Goal: Check status: Check status

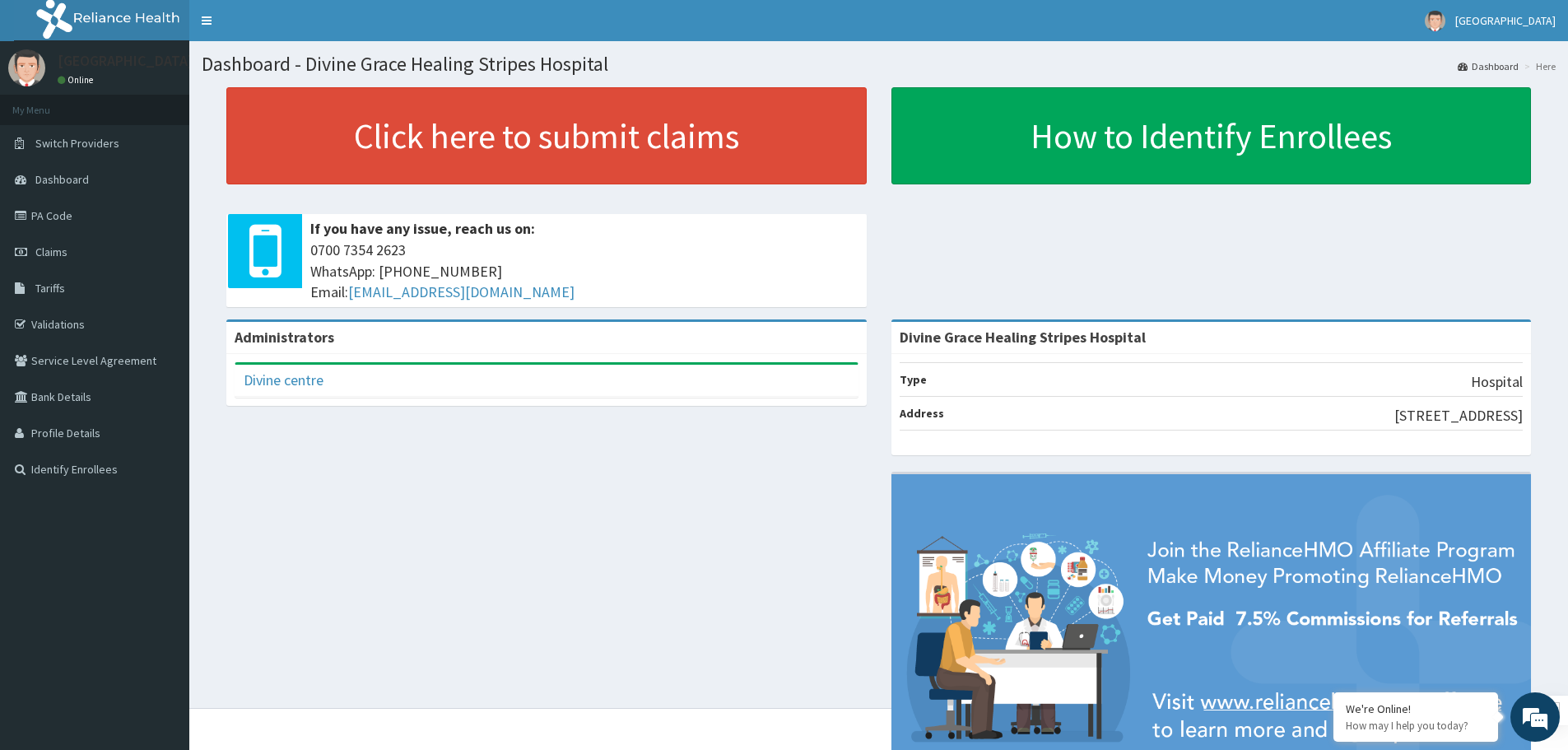
click at [48, 260] on link "Claims" at bounding box center [94, 252] width 189 height 36
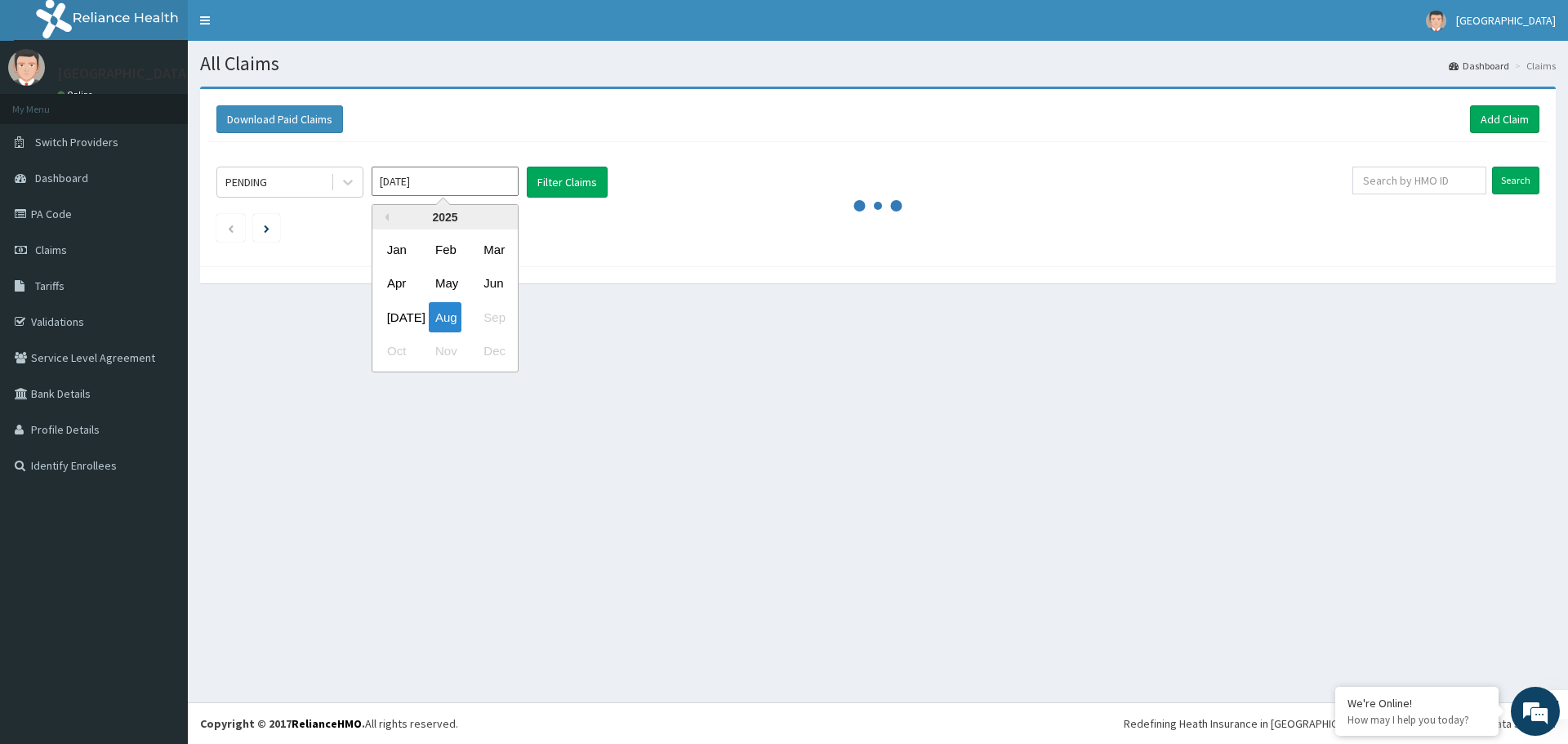
click at [439, 181] on input "Aug 2025" at bounding box center [444, 181] width 147 height 30
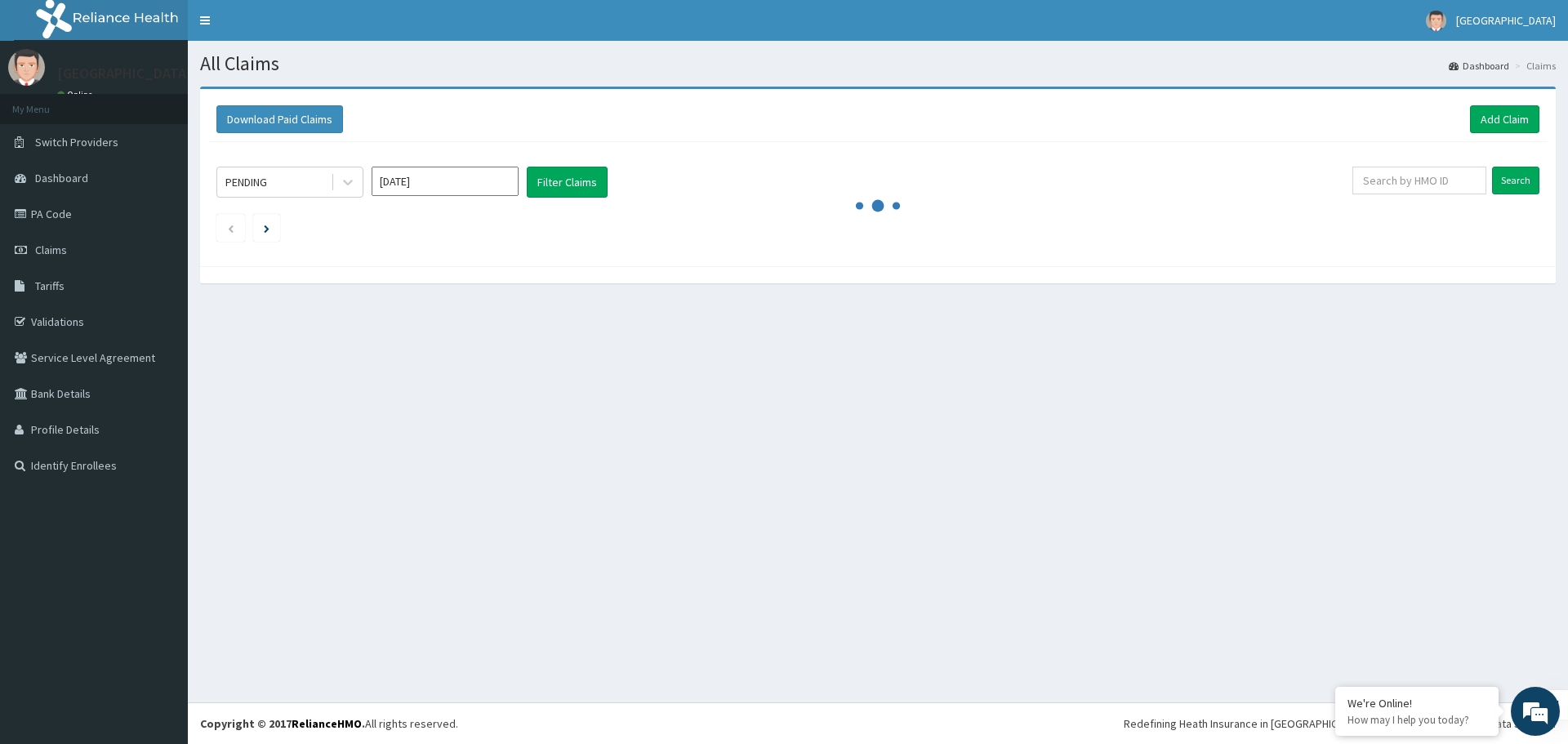
click at [680, 146] on div "PENDING Aug 2025 Filter Claims Search" at bounding box center [878, 200] width 1339 height 116
click at [867, 245] on div "PENDING Aug 2025 Filter Claims Search" at bounding box center [878, 200] width 1339 height 116
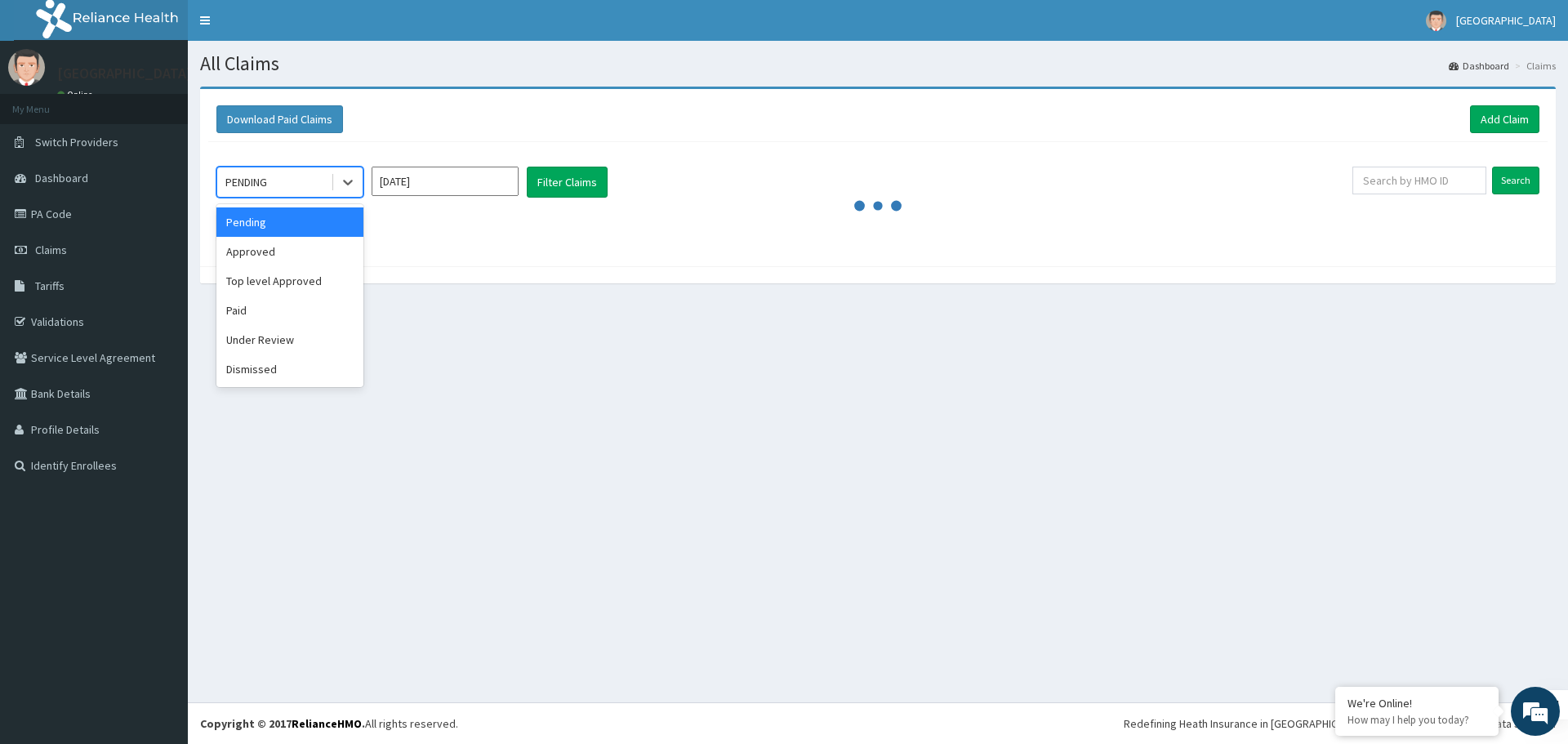
click at [327, 192] on div "PENDING" at bounding box center [275, 182] width 114 height 26
click at [301, 306] on div "Paid" at bounding box center [290, 310] width 147 height 30
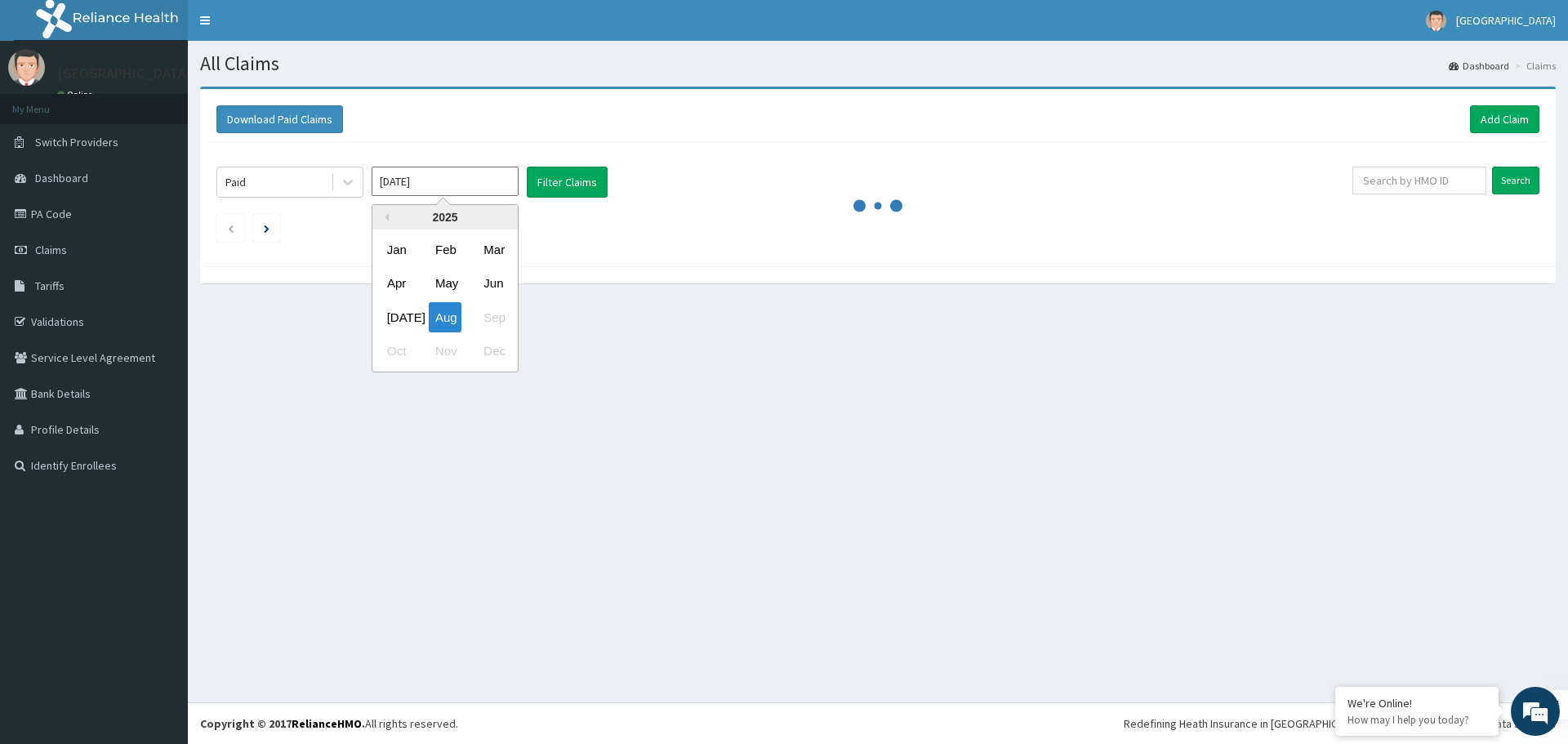
click at [422, 180] on input "[DATE]" at bounding box center [444, 181] width 147 height 30
click at [448, 281] on div "May" at bounding box center [444, 284] width 32 height 31
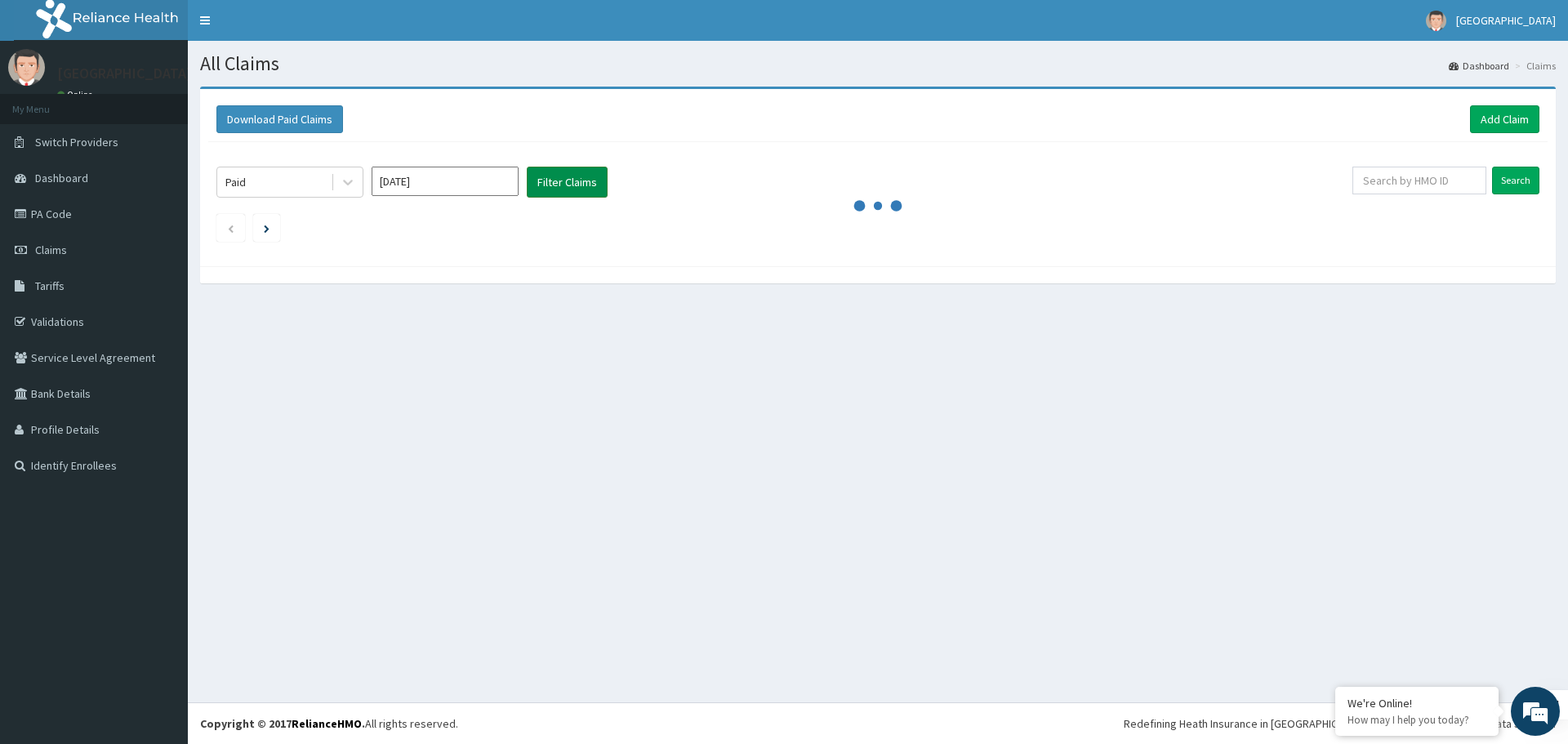
click at [568, 185] on button "Filter Claims" at bounding box center [567, 182] width 81 height 31
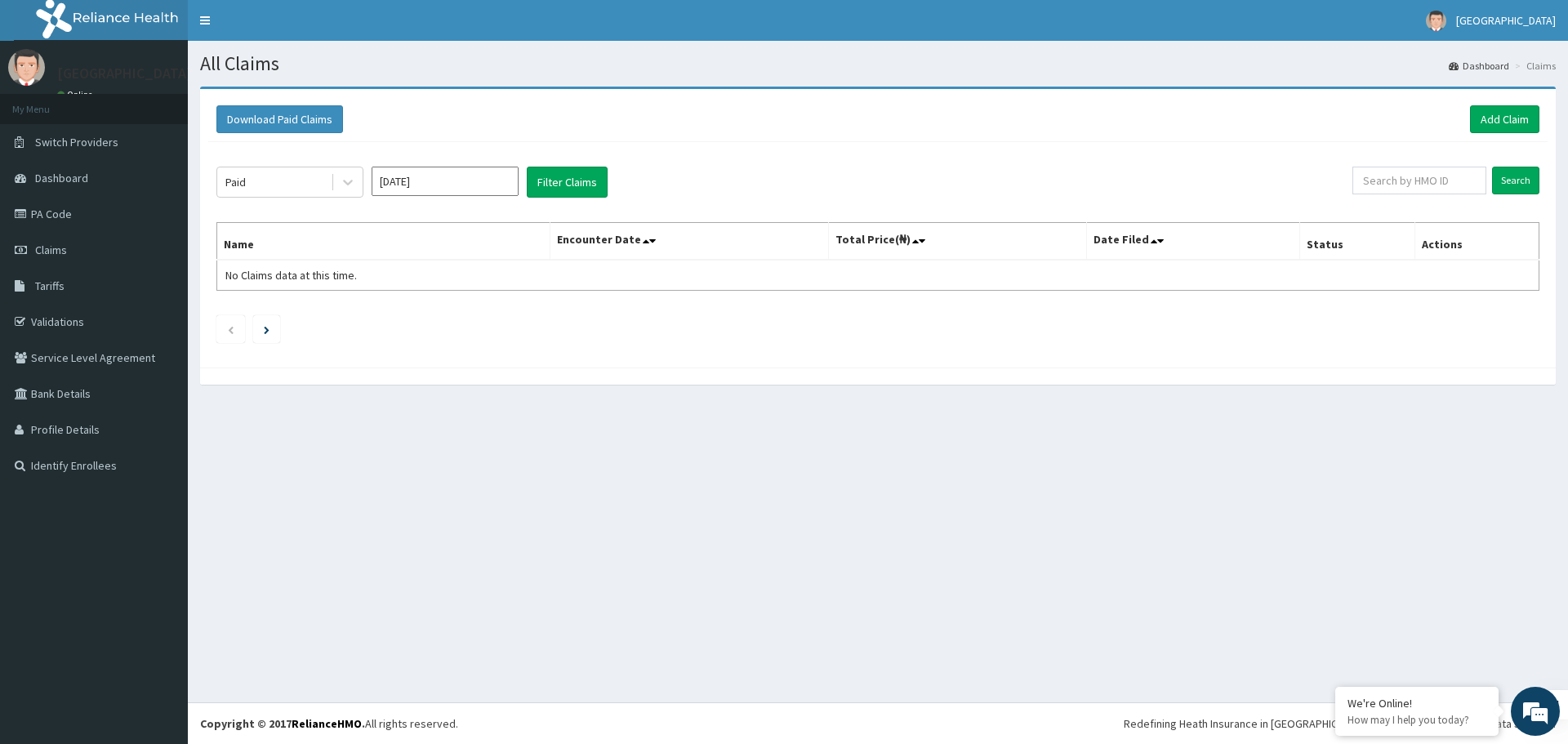
click at [475, 179] on input "May 2025" at bounding box center [444, 181] width 147 height 30
click at [399, 283] on div "Apr" at bounding box center [397, 284] width 32 height 31
click at [558, 182] on button "Filter Claims" at bounding box center [567, 182] width 81 height 31
click at [440, 170] on input "Apr 2025" at bounding box center [444, 181] width 147 height 30
click at [495, 277] on div "Jun" at bounding box center [493, 284] width 32 height 31
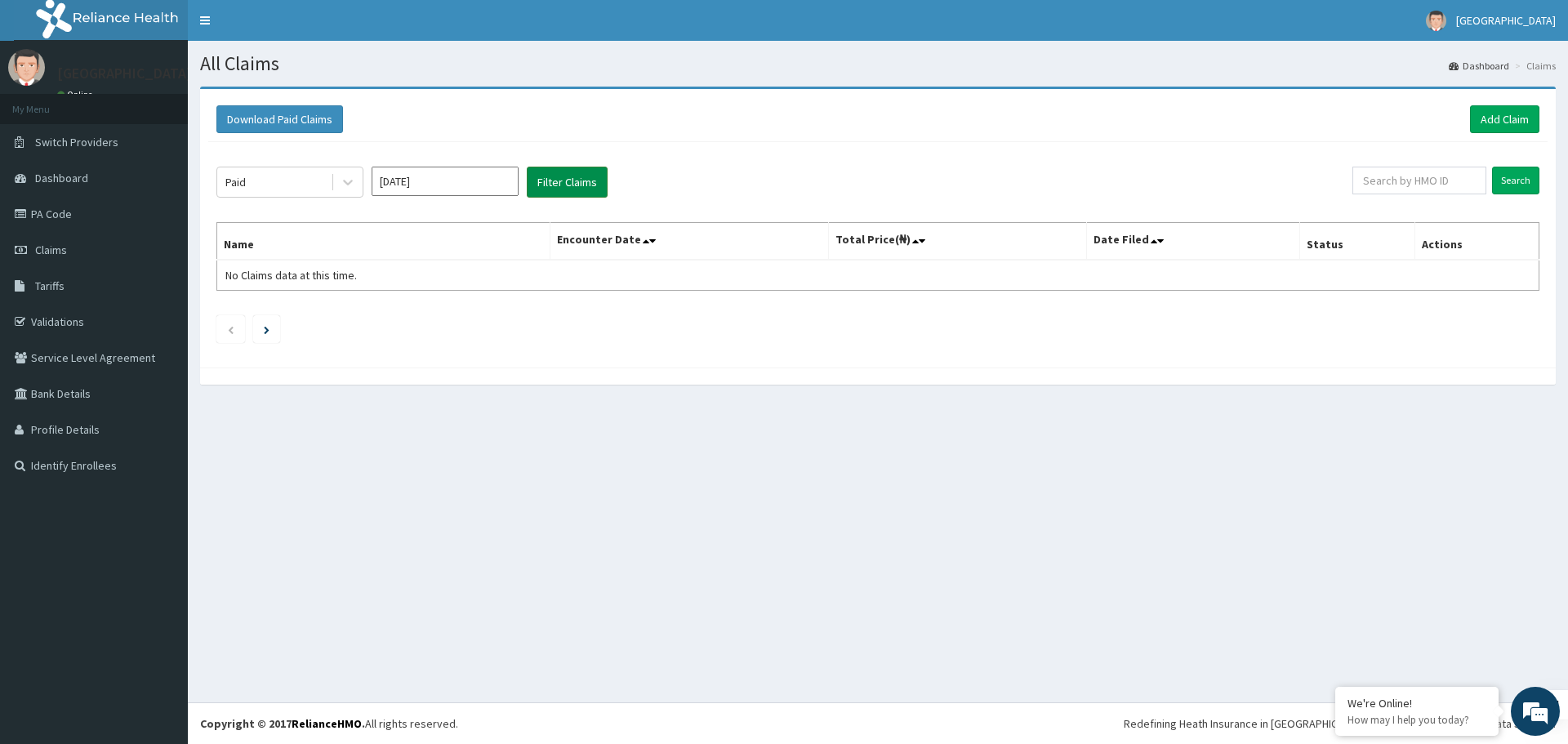
click at [563, 177] on button "Filter Claims" at bounding box center [567, 182] width 81 height 31
click at [472, 186] on input "Jun 2025" at bounding box center [444, 181] width 147 height 30
click at [452, 247] on div "Feb" at bounding box center [444, 250] width 32 height 31
type input "Feb 2025"
click at [552, 179] on button "Filter Claims" at bounding box center [567, 182] width 81 height 31
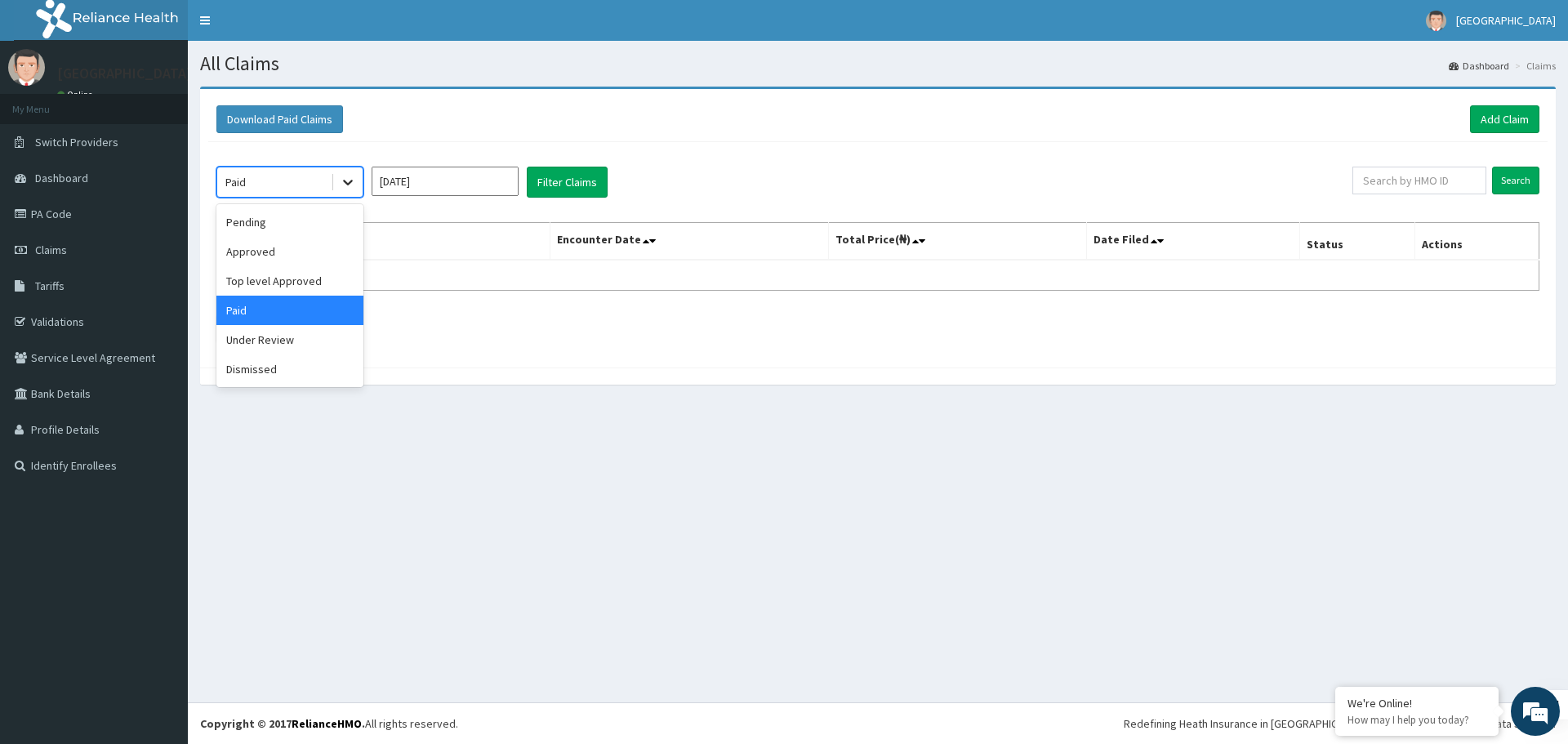
click at [342, 190] on icon at bounding box center [348, 182] width 16 height 16
click at [297, 259] on div "Approved" at bounding box center [290, 252] width 147 height 30
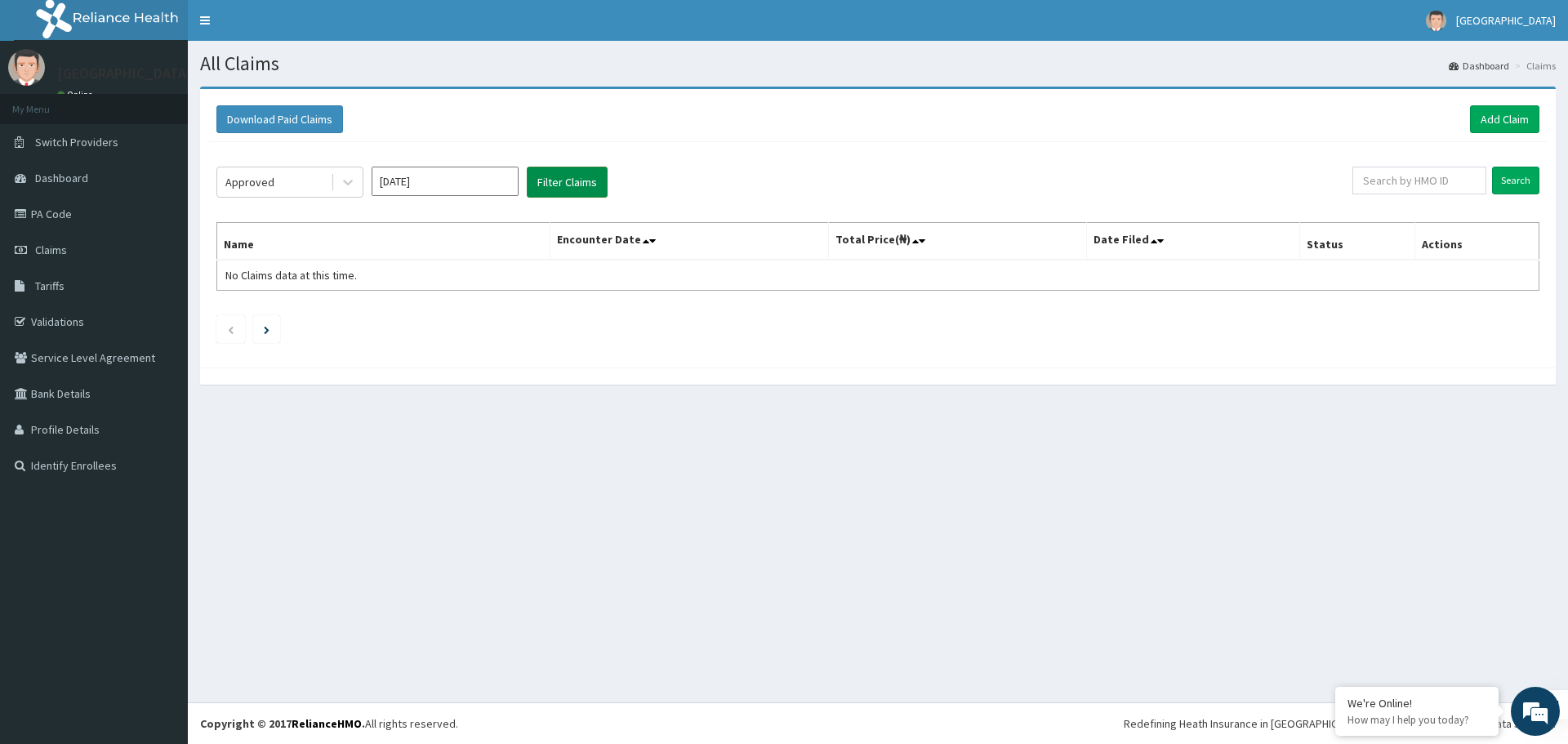
click at [557, 176] on button "Filter Claims" at bounding box center [567, 182] width 81 height 31
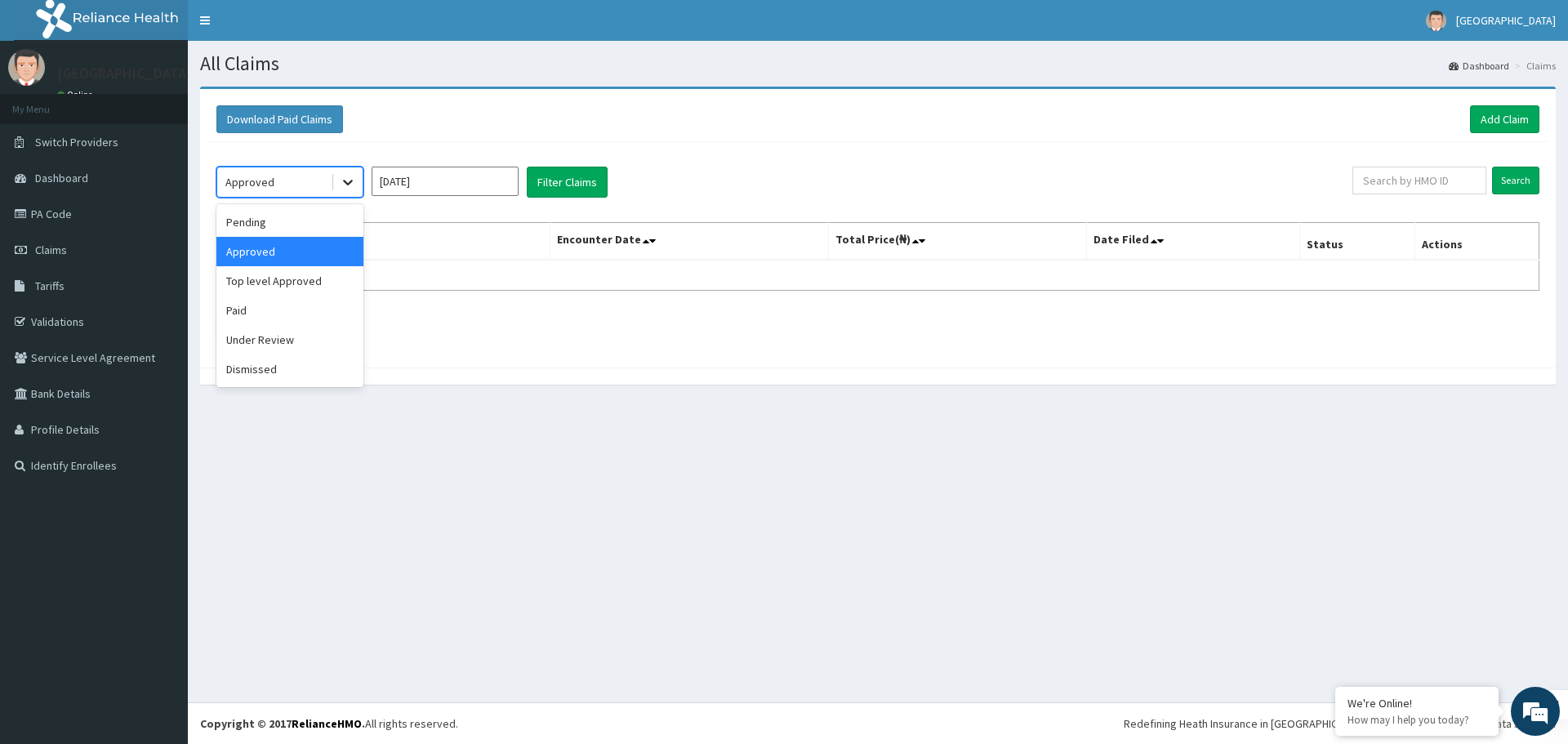
click at [349, 182] on icon at bounding box center [348, 183] width 10 height 6
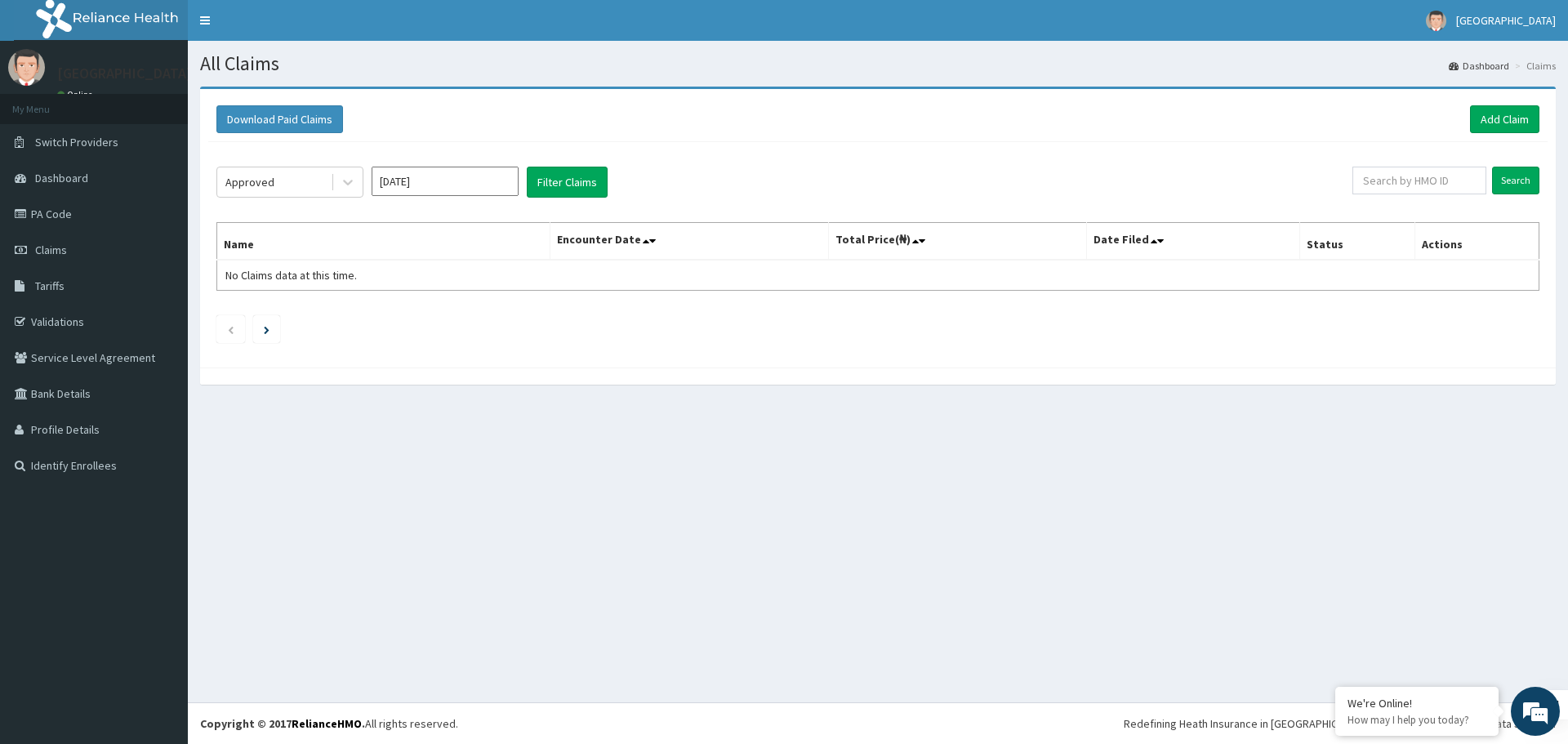
click at [460, 360] on div "Approved Feb 2025 Filter Claims Search Name Encounter Date Total Price(₦) Date …" at bounding box center [878, 251] width 1339 height 218
click at [65, 245] on span "Claims" at bounding box center [50, 249] width 31 height 14
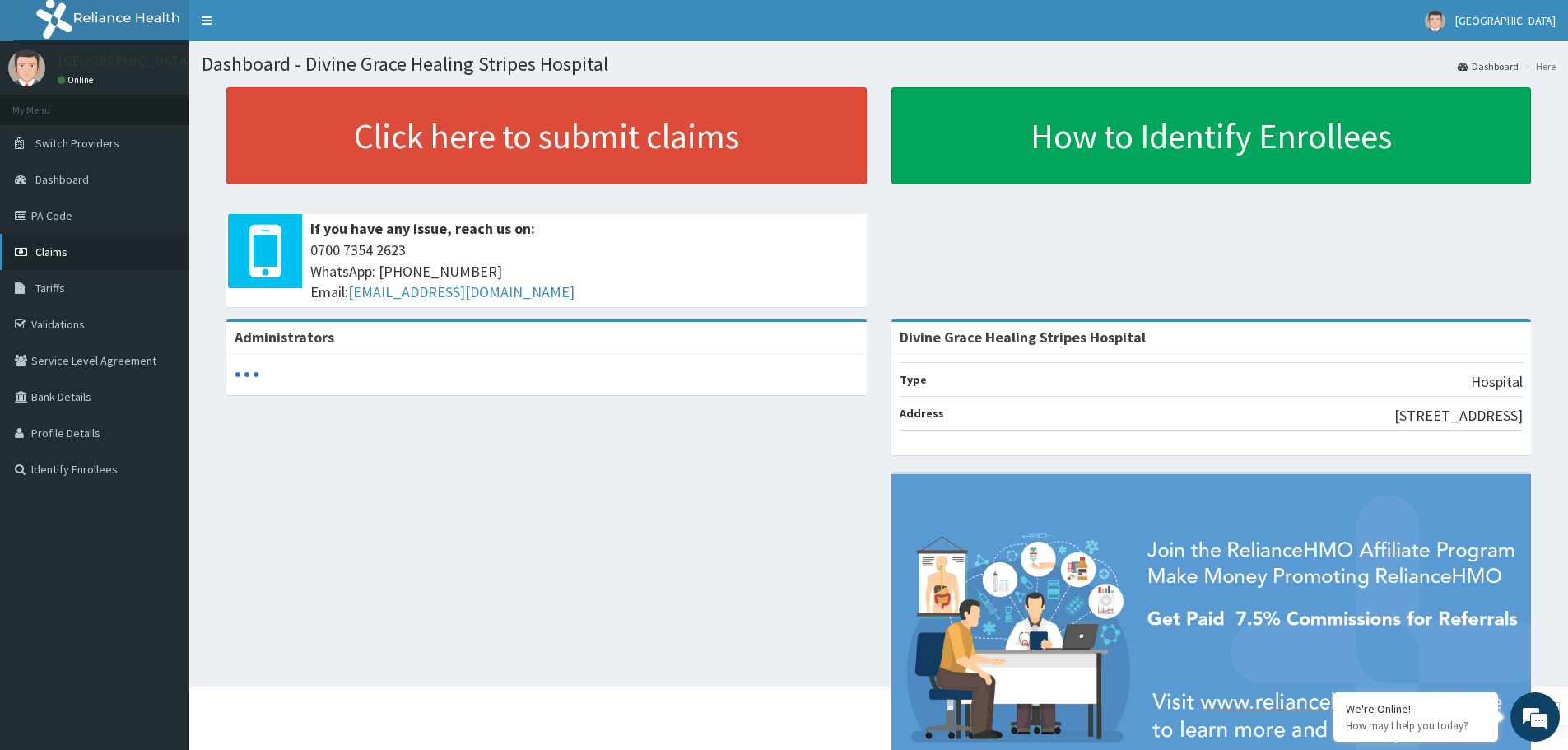
click at [53, 258] on span "Claims" at bounding box center [51, 251] width 32 height 15
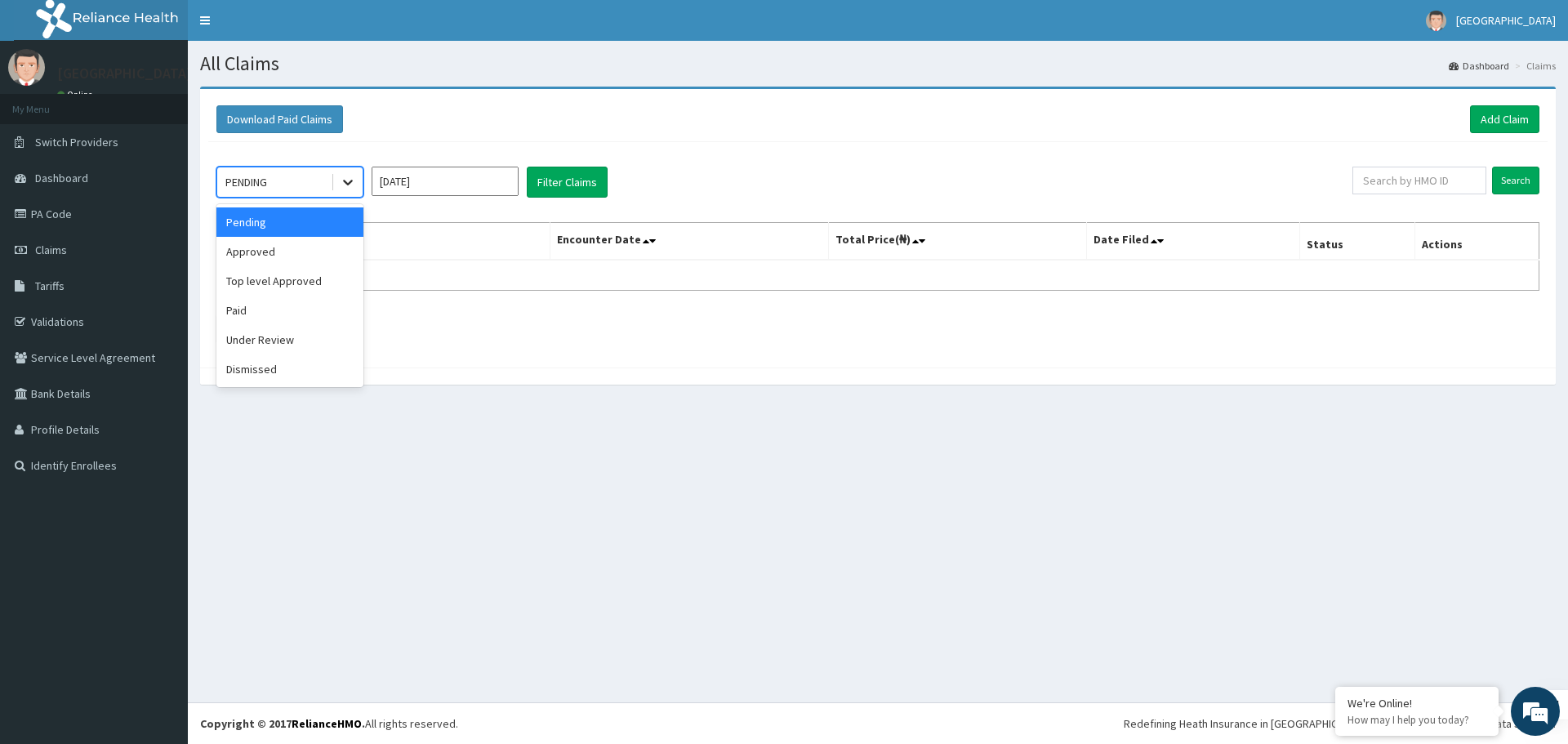
click at [351, 185] on icon at bounding box center [348, 182] width 16 height 16
click at [314, 250] on div "Approved" at bounding box center [290, 252] width 147 height 30
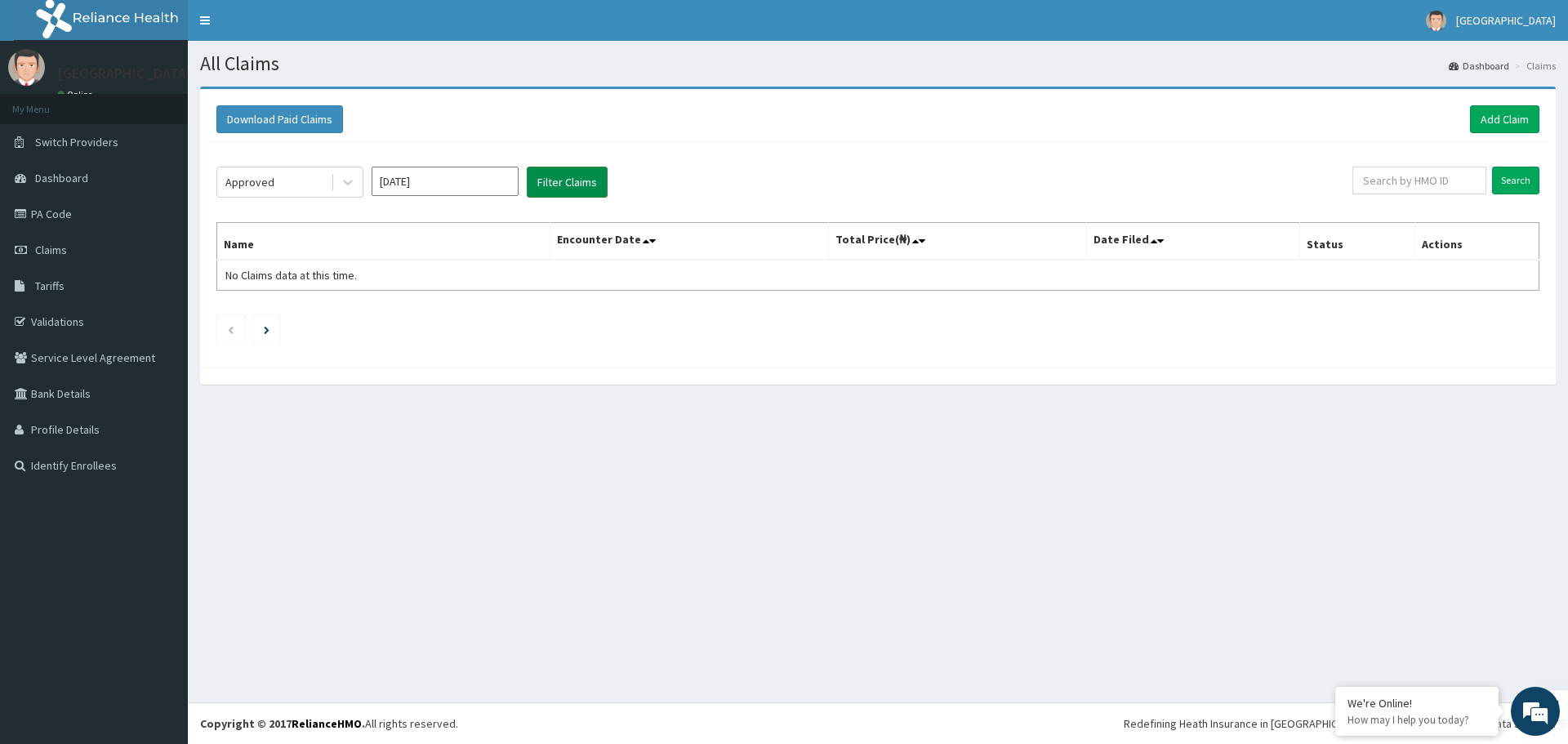
click at [562, 177] on button "Filter Claims" at bounding box center [567, 182] width 81 height 31
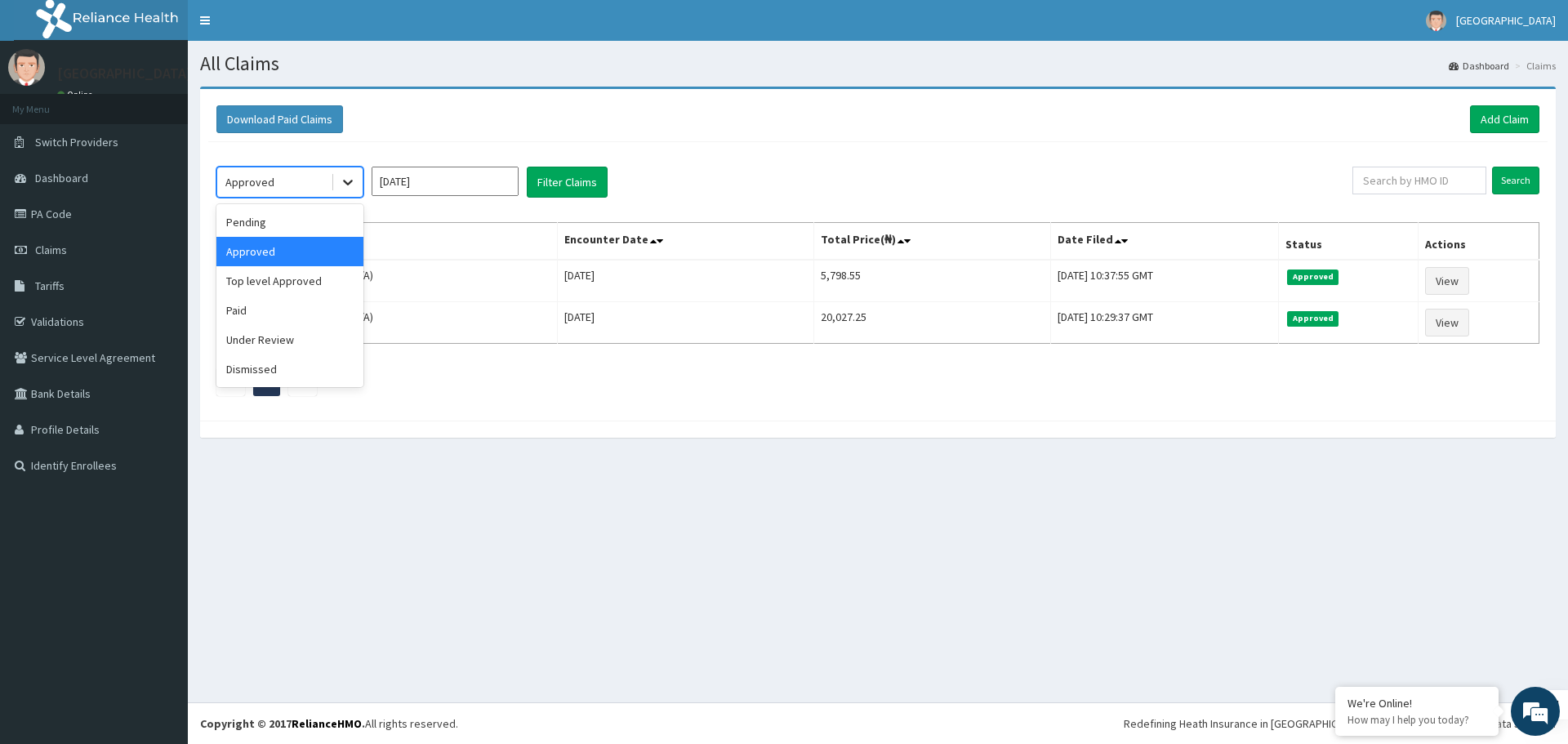
click at [346, 178] on icon at bounding box center [348, 182] width 16 height 16
click at [292, 315] on div "Paid" at bounding box center [290, 310] width 147 height 30
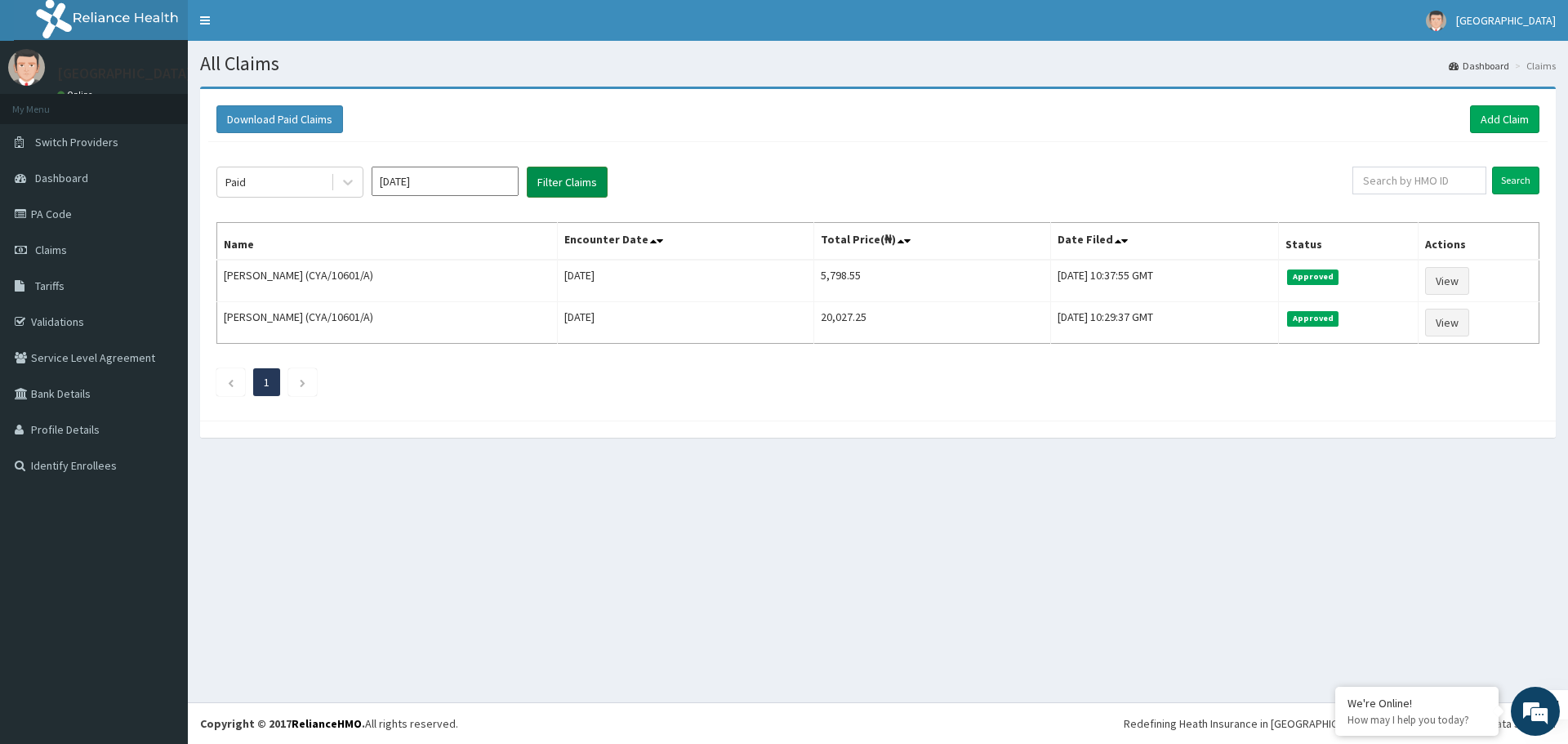
click at [551, 171] on button "Filter Claims" at bounding box center [567, 182] width 81 height 31
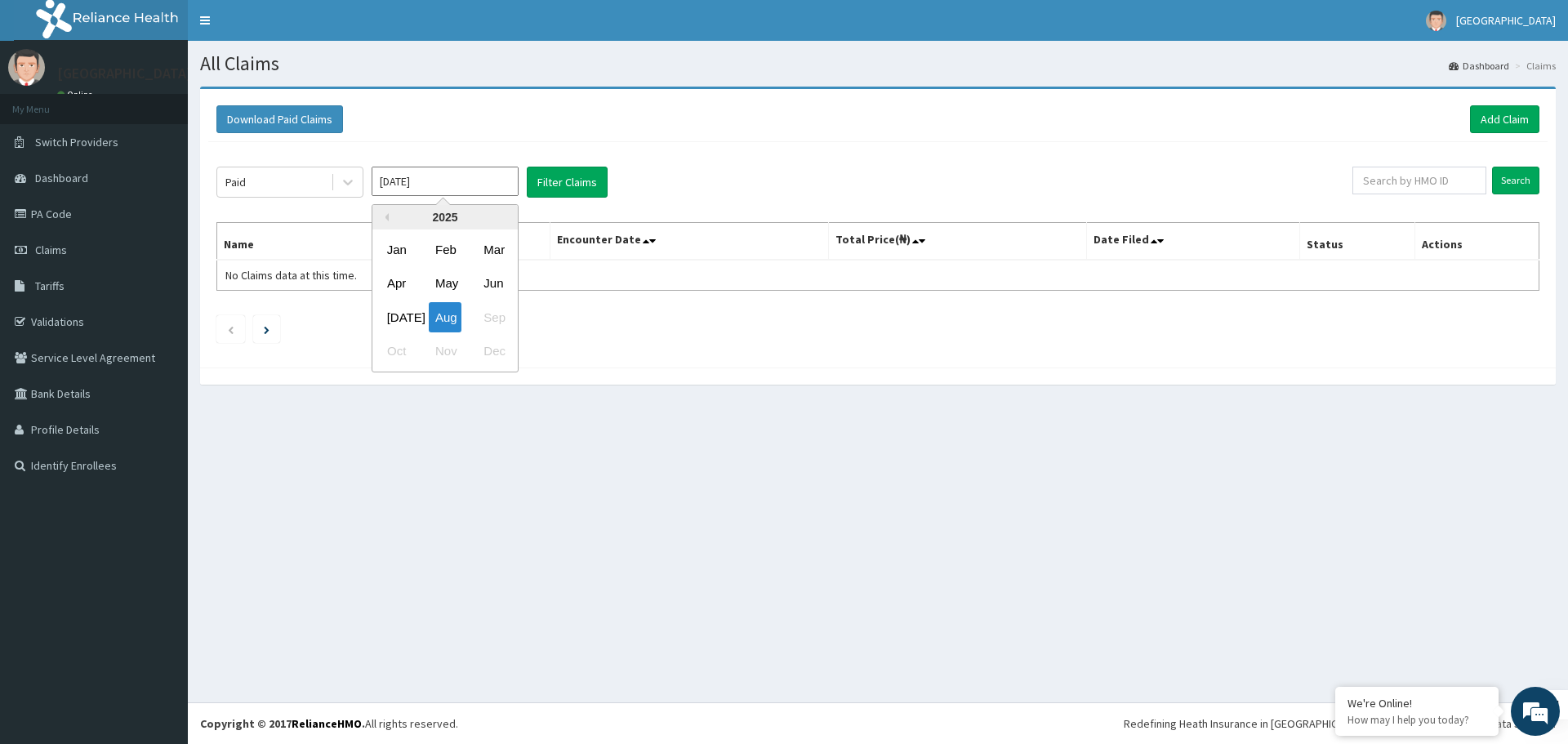
click at [456, 176] on input "[DATE]" at bounding box center [444, 181] width 147 height 30
click at [407, 309] on div "[DATE]" at bounding box center [397, 317] width 32 height 31
type input "Jul 2025"
click at [563, 190] on button "Filter Claims" at bounding box center [567, 182] width 81 height 31
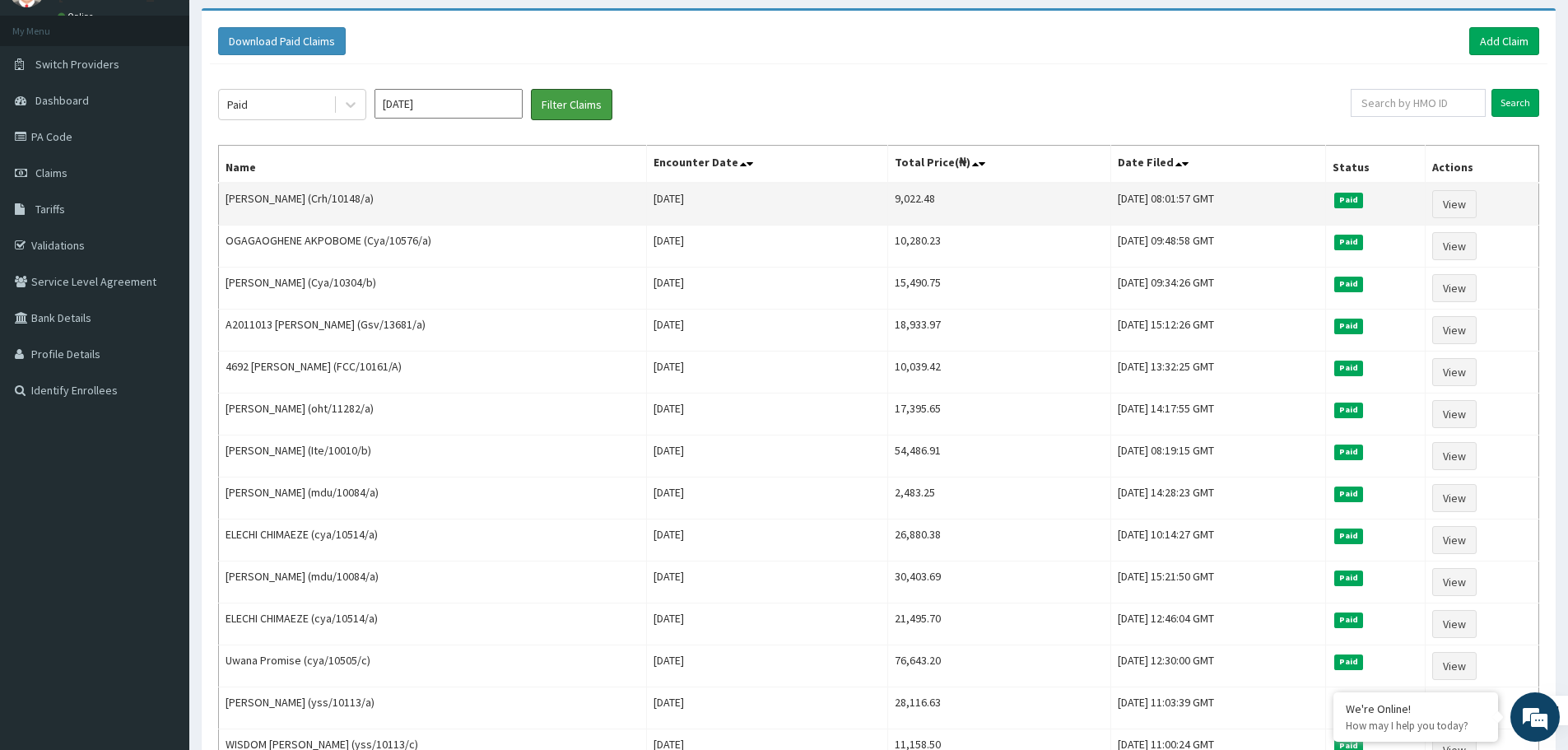
scroll to position [76, 0]
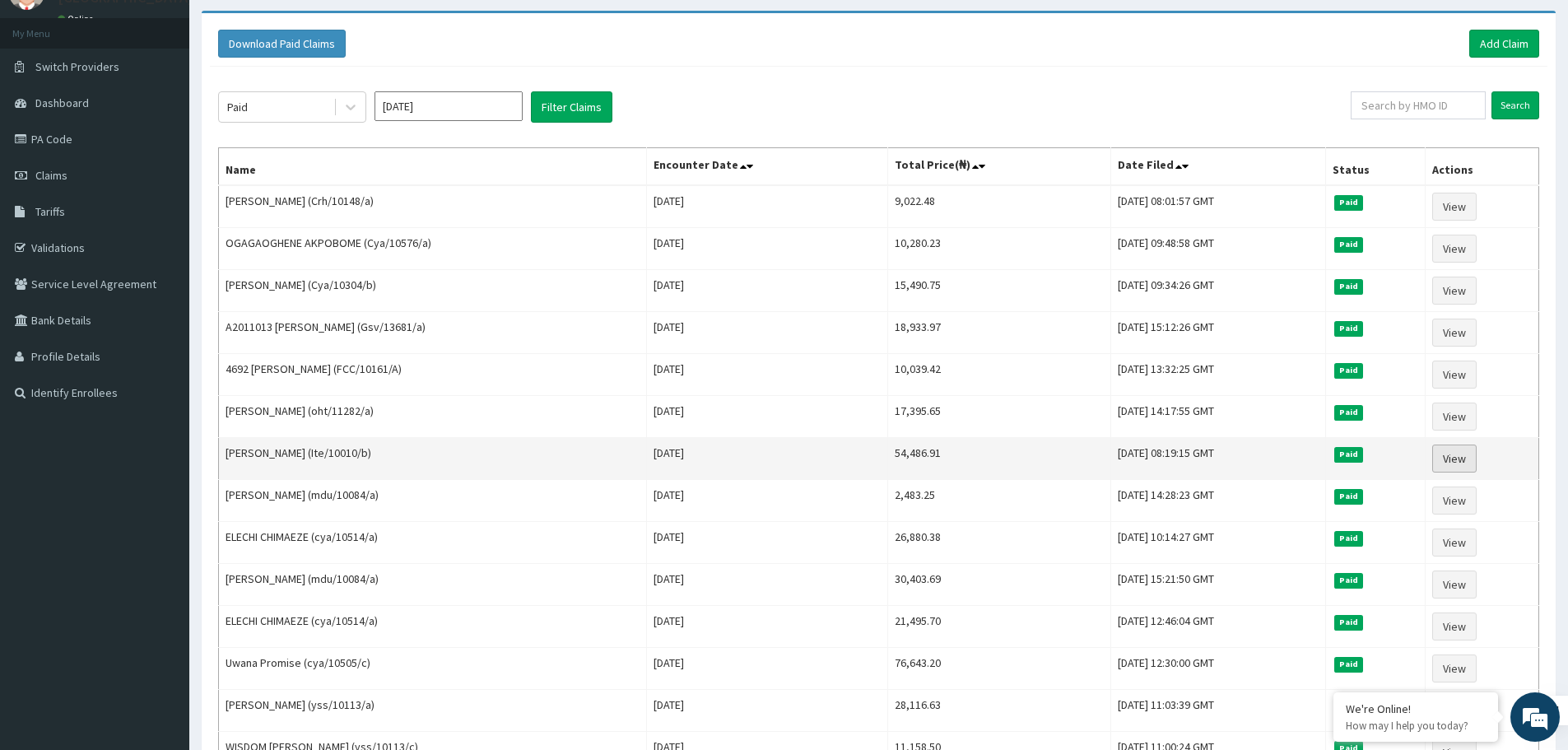
click at [1470, 463] on link "View" at bounding box center [1455, 459] width 45 height 28
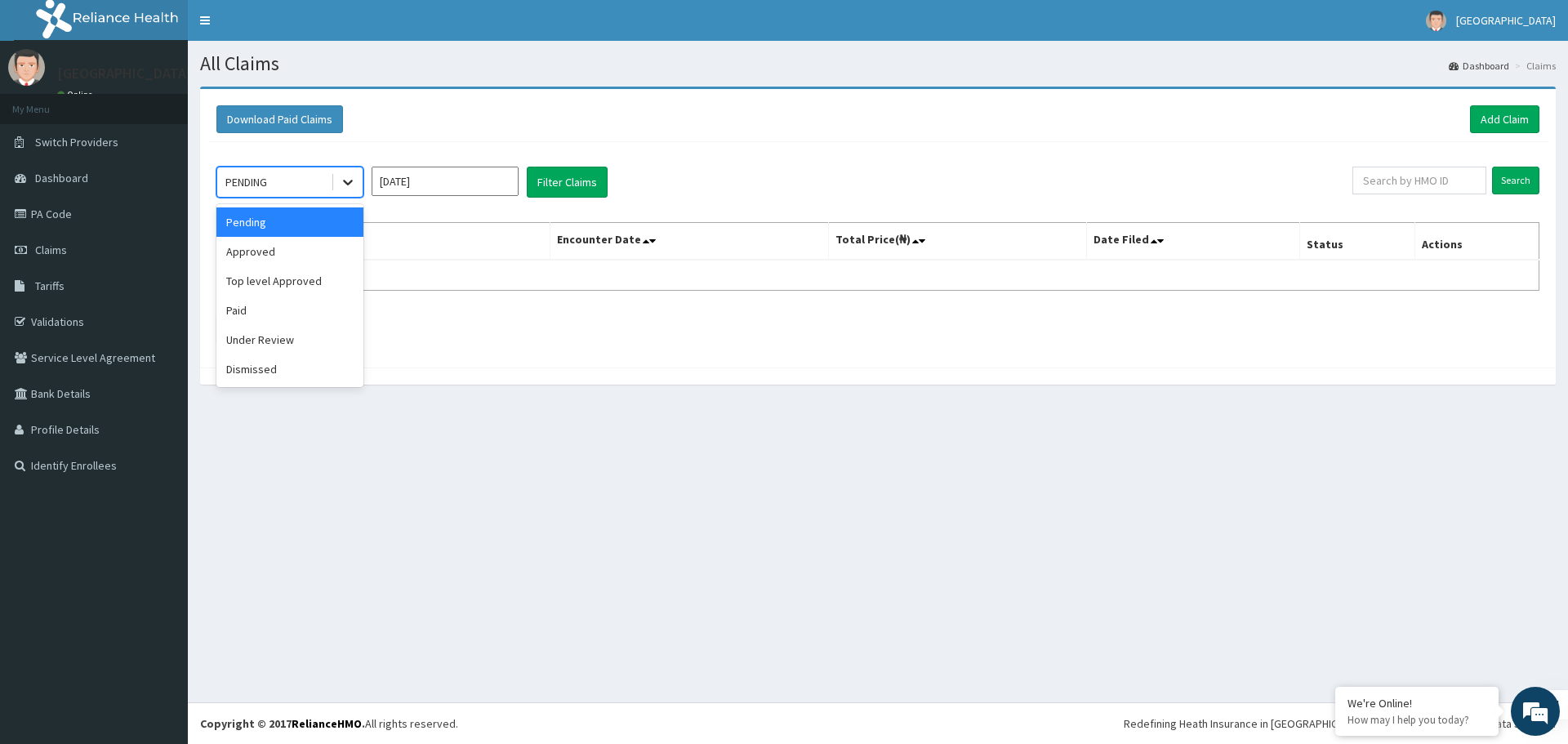
click at [354, 186] on icon at bounding box center [348, 182] width 16 height 16
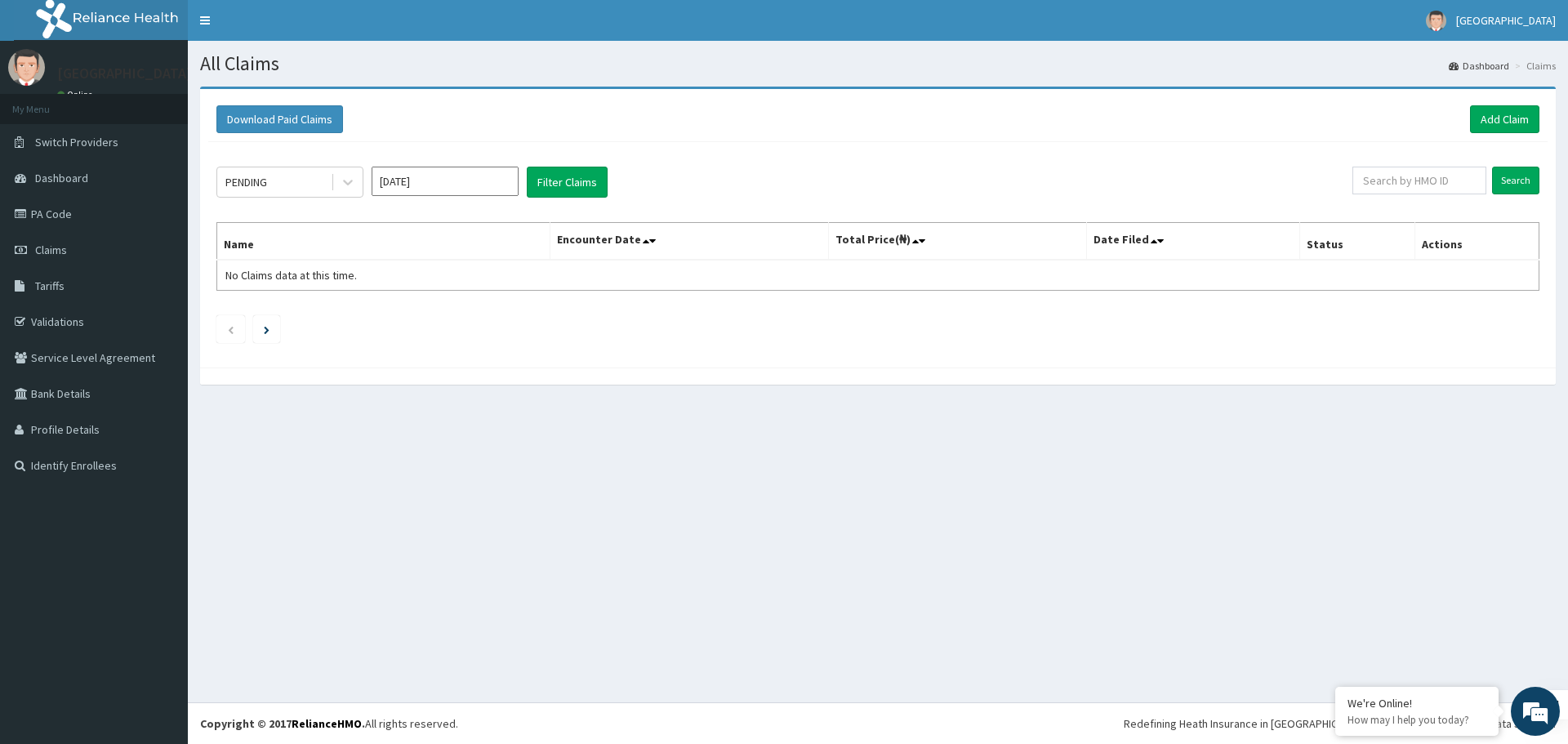
click at [512, 213] on div "PENDING Aug 2025 Filter Claims Search Name Encounter Date Total Price(₦) Date F…" at bounding box center [878, 251] width 1339 height 218
click at [444, 185] on input "[DATE]" at bounding box center [444, 181] width 147 height 30
click at [568, 120] on div "Download Paid Claims Add Claim" at bounding box center [878, 119] width 1322 height 28
click at [63, 218] on link "PA Code" at bounding box center [93, 214] width 188 height 36
click at [452, 181] on input "[DATE]" at bounding box center [444, 181] width 147 height 30
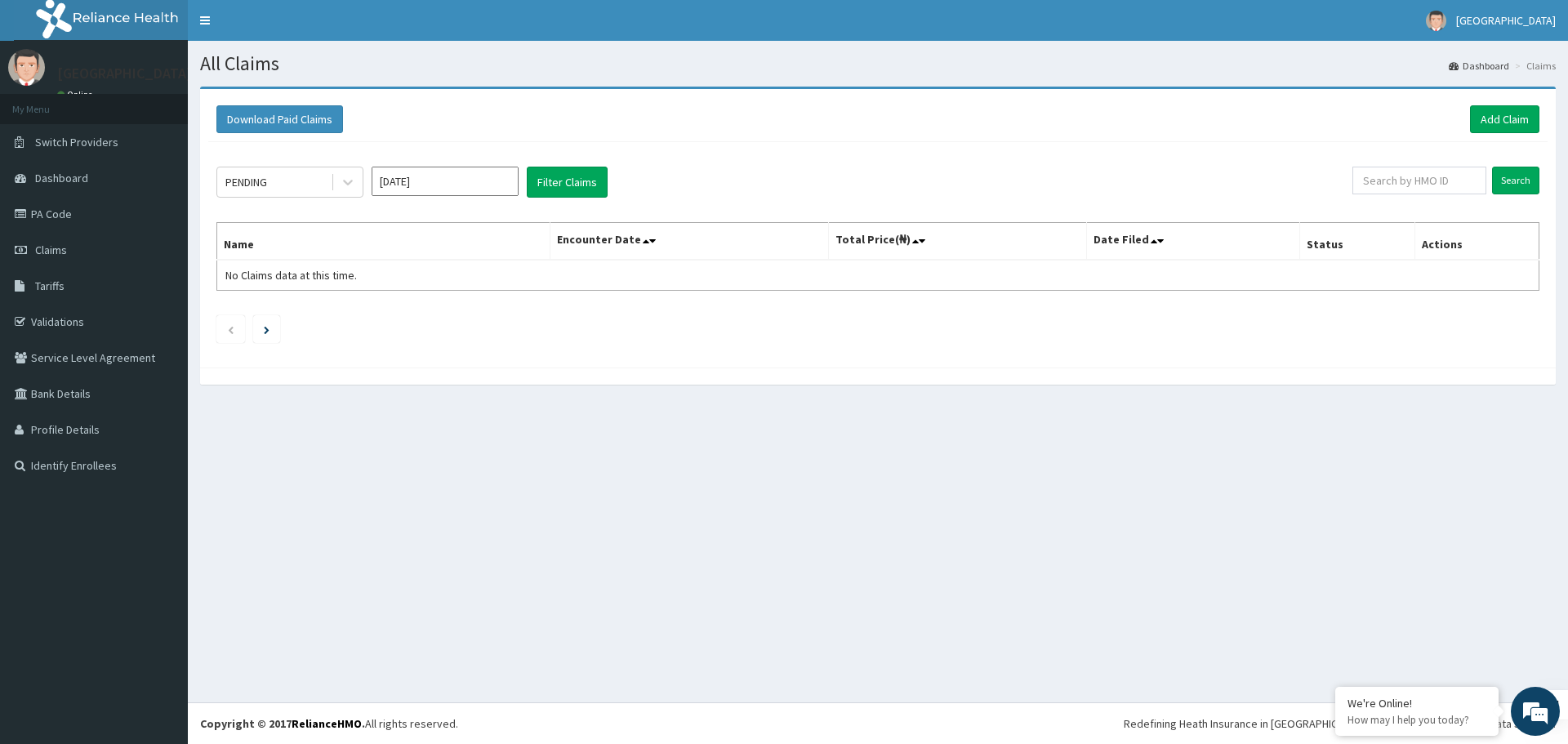
click at [473, 139] on div "Download Paid Claims Add Claim" at bounding box center [878, 119] width 1339 height 45
